Goal: Transaction & Acquisition: Purchase product/service

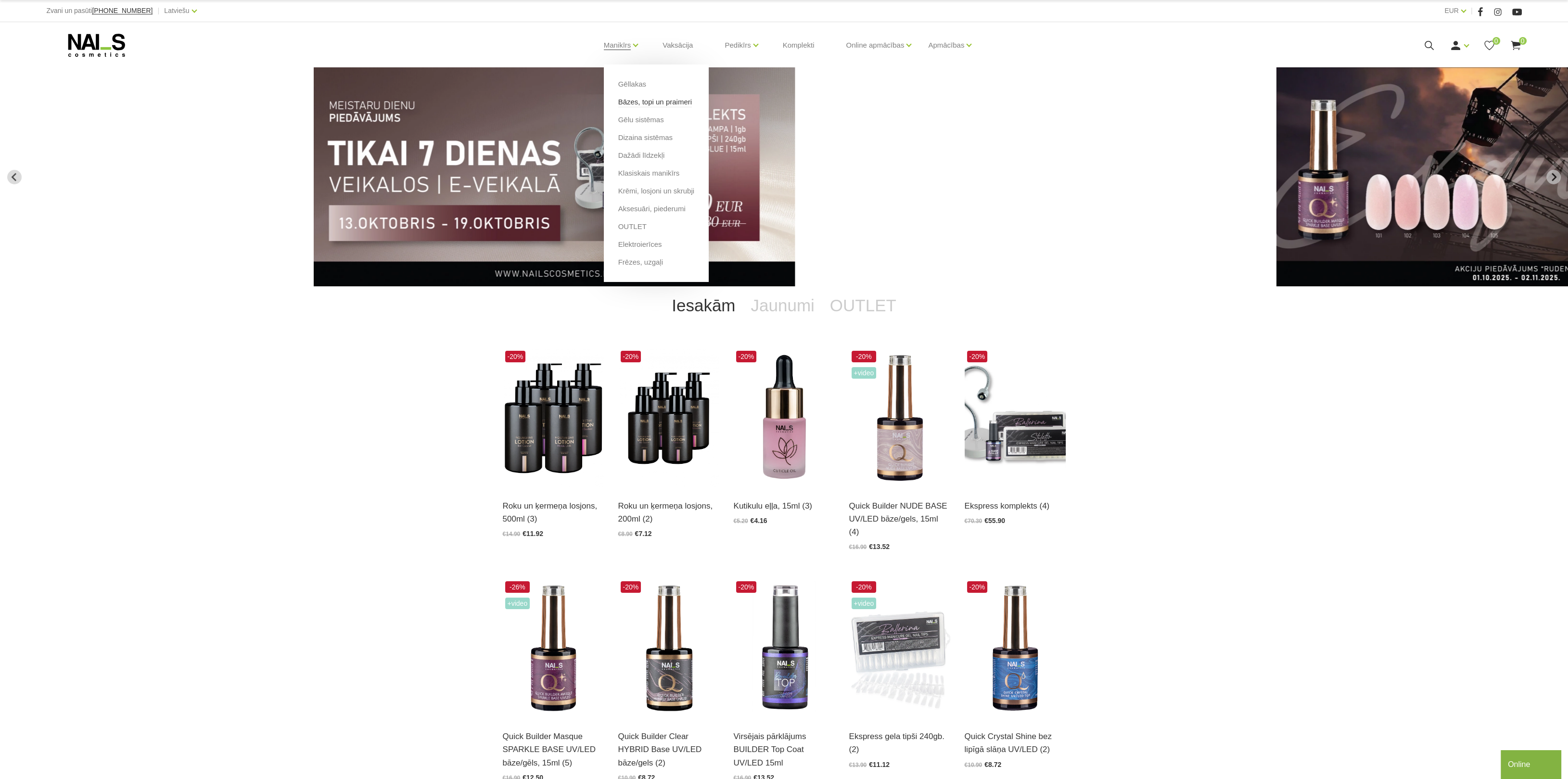
click at [634, 100] on link "Bāzes, topi un praimeri" at bounding box center [655, 102] width 74 height 10
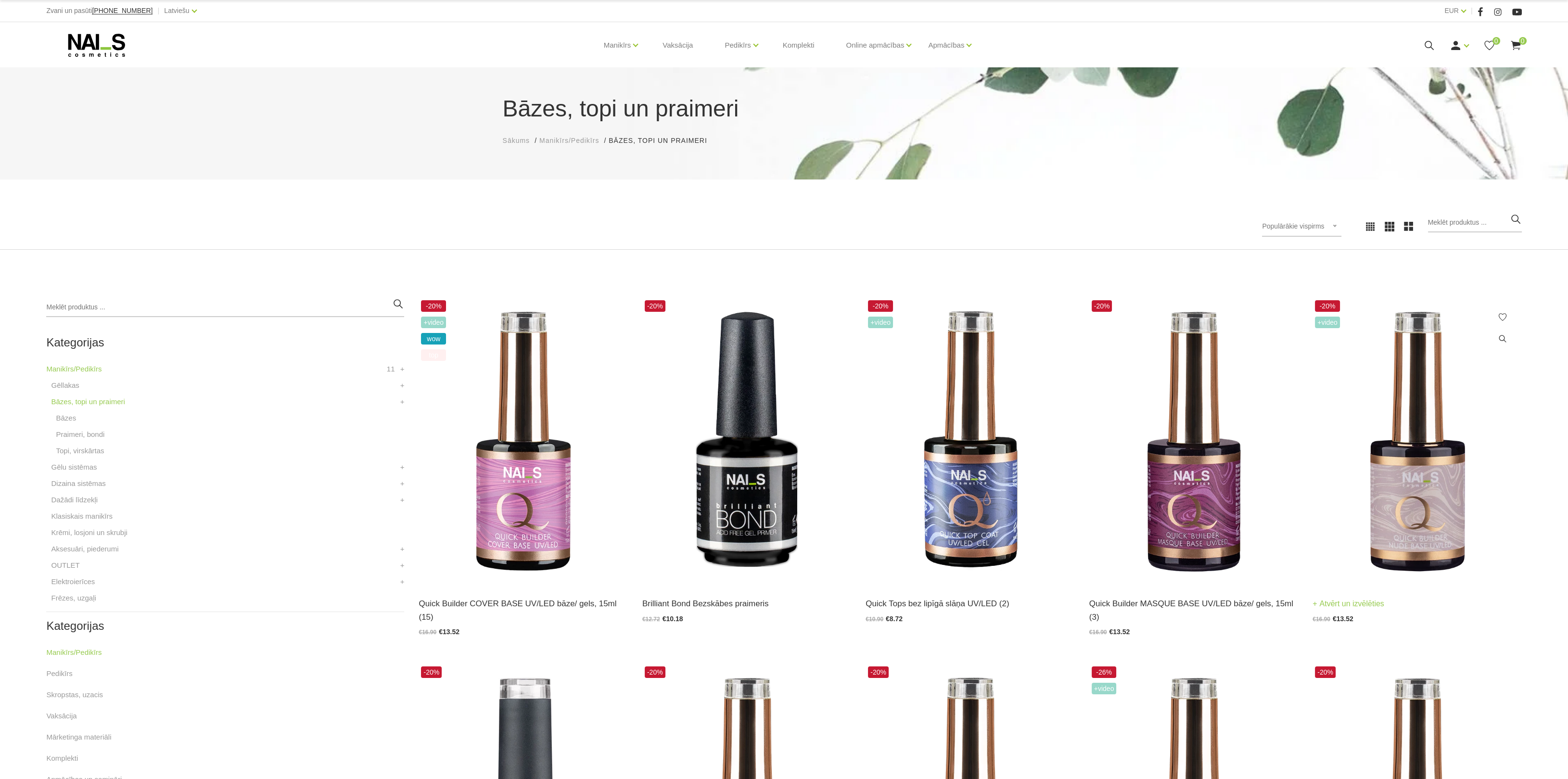
click at [1395, 476] on img at bounding box center [1416, 441] width 209 height 287
